Goal: Transaction & Acquisition: Download file/media

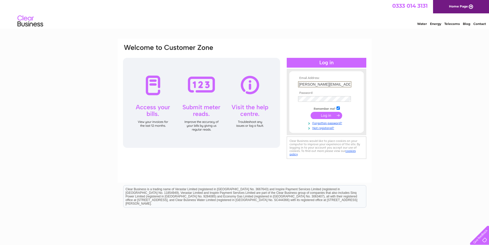
type input "alison@thehallmarkgroup.com"
click at [316, 114] on input "submit" at bounding box center [327, 115] width 32 height 7
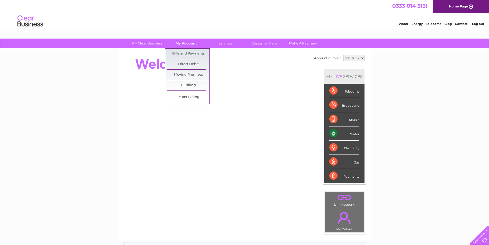
click at [189, 45] on link "My Account" at bounding box center [186, 42] width 42 height 9
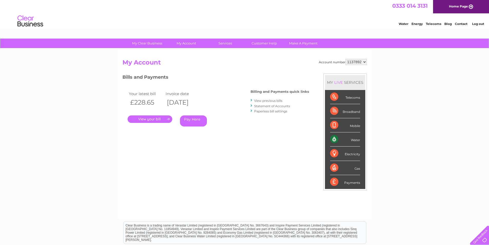
click at [145, 119] on link "." at bounding box center [150, 118] width 45 height 7
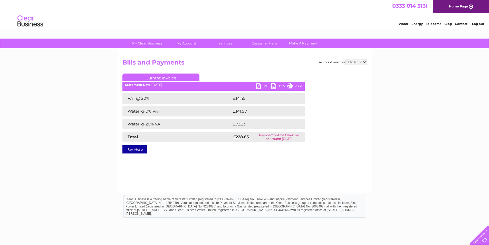
click at [263, 85] on link "PDF" at bounding box center [263, 86] width 15 height 7
